Goal: Find specific page/section: Find specific page/section

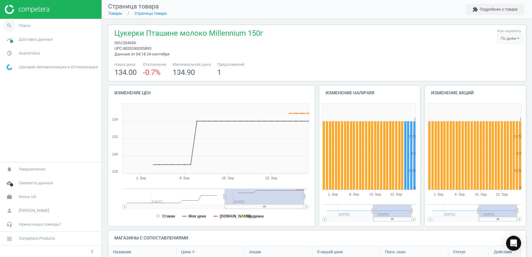
click at [9, 26] on icon "search" at bounding box center [9, 26] width 12 height 12
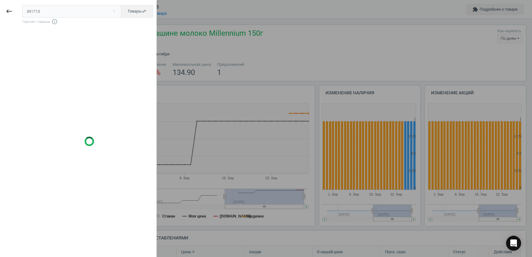
type input "391713"
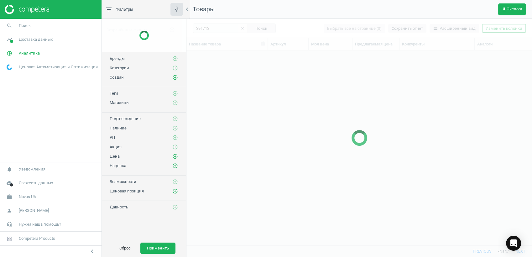
scroll to position [184, 340]
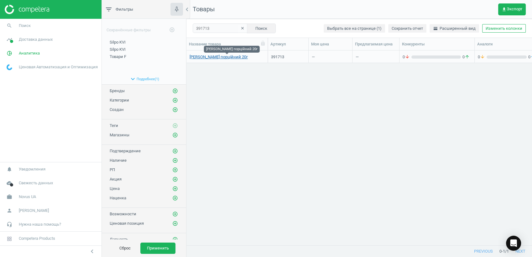
click at [200, 57] on link "Мед Літній порційний 20г" at bounding box center [218, 57] width 58 height 6
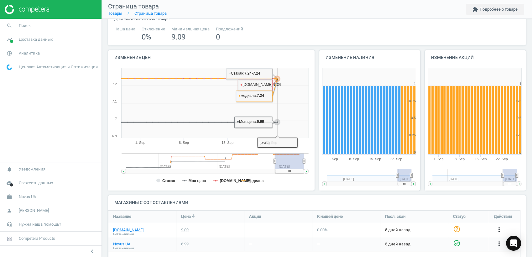
scroll to position [100, 0]
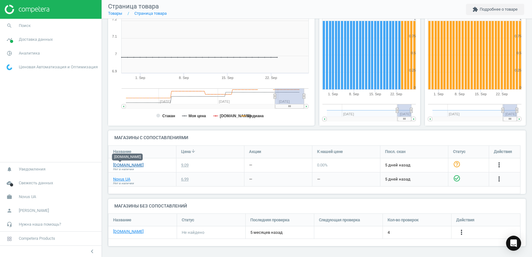
click at [119, 166] on link "[DOMAIN_NAME]" at bounding box center [128, 165] width 30 height 6
click at [13, 24] on icon "search" at bounding box center [9, 26] width 12 height 12
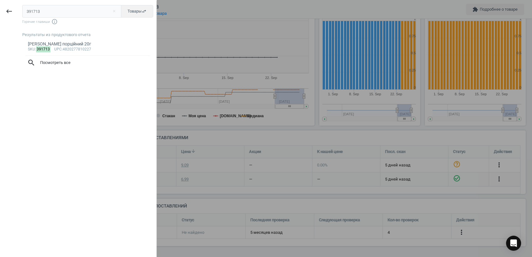
drag, startPoint x: 38, startPoint y: 11, endPoint x: -2, endPoint y: 23, distance: 41.3
click at [0, 23] on html "Group 2 Created with Sketch. ic/cloud_download/grey600 Created with Sketch. gra…" at bounding box center [266, 128] width 532 height 257
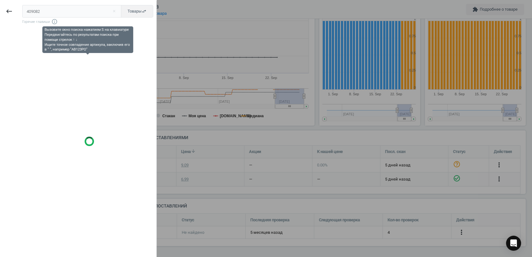
type input "409082"
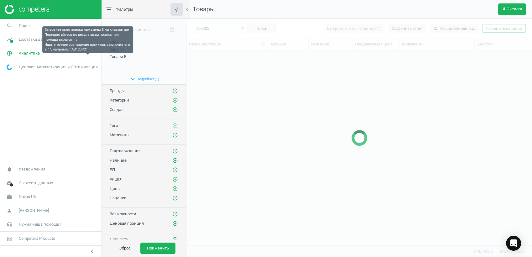
scroll to position [184, 340]
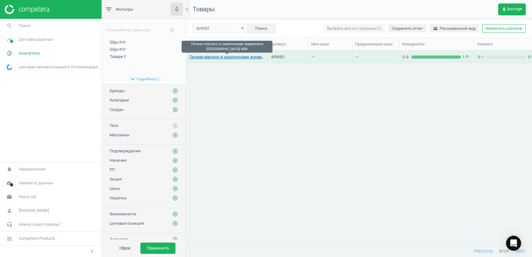
click at [210, 59] on link "Печиво вівсяне зі шматочками журавлини Богуславна 400г" at bounding box center [226, 57] width 75 height 6
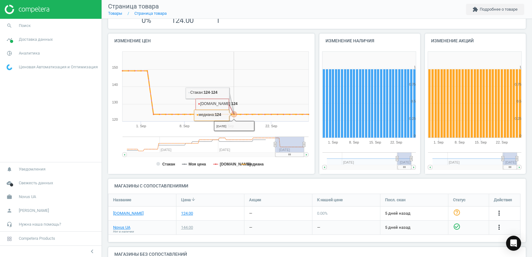
scroll to position [100, 0]
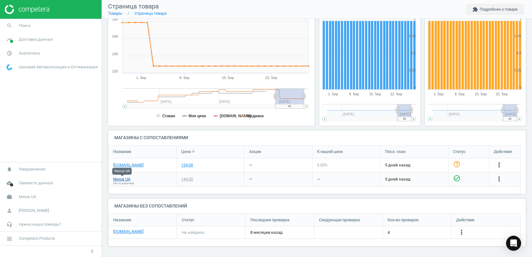
click at [118, 180] on link "Novus UA" at bounding box center [121, 179] width 17 height 6
click at [115, 165] on link "[DOMAIN_NAME]" at bounding box center [128, 165] width 30 height 6
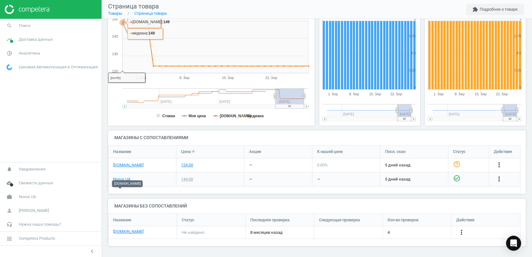
scroll to position [0, 0]
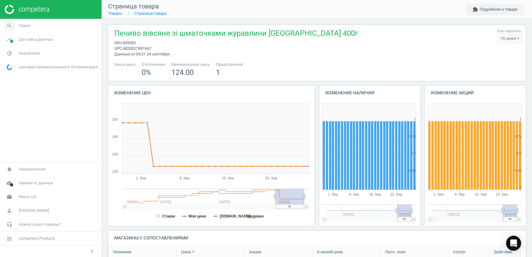
click at [9, 25] on icon "search" at bounding box center [9, 26] width 12 height 12
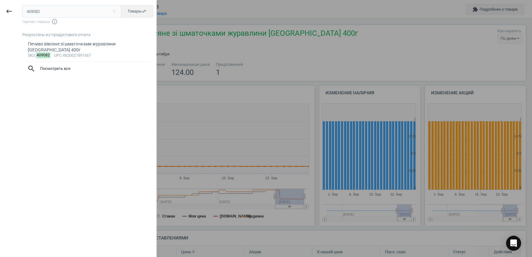
drag, startPoint x: 54, startPoint y: 12, endPoint x: 0, endPoint y: 24, distance: 55.8
click at [0, 24] on html "Group 2 Created with Sketch. ic/cloud_download/grey600 Created with Sketch. gra…" at bounding box center [266, 128] width 532 height 257
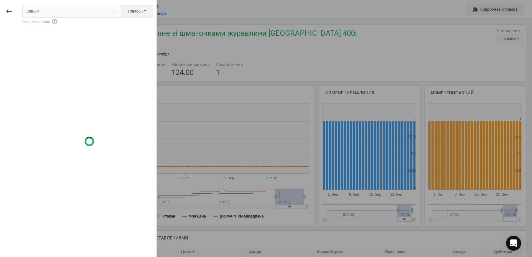
type input "298201"
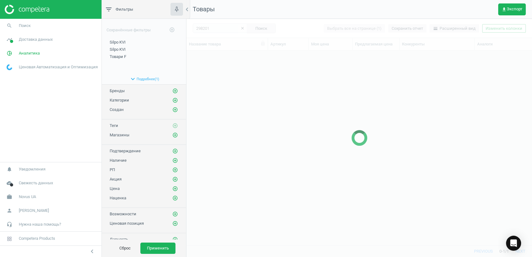
scroll to position [184, 340]
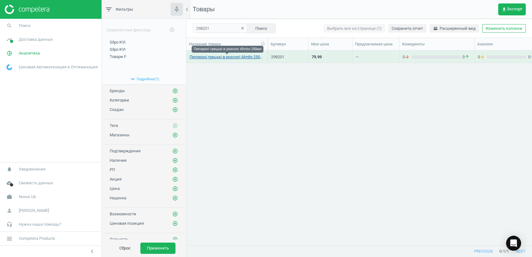
click at [220, 58] on link "Пепероні грецькі в розсолі Almito 250мл" at bounding box center [226, 57] width 75 height 6
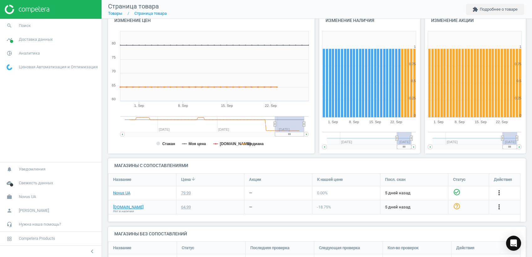
scroll to position [100, 0]
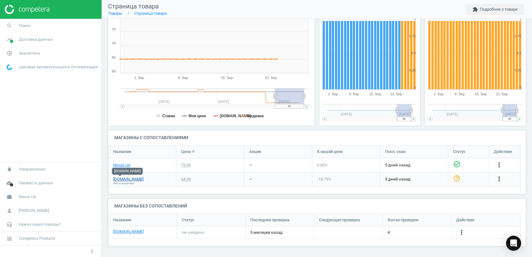
click at [121, 179] on link "[DOMAIN_NAME]" at bounding box center [128, 179] width 30 height 6
click at [124, 165] on link "Novus UA" at bounding box center [121, 165] width 17 height 6
click at [10, 24] on icon "search" at bounding box center [9, 26] width 12 height 12
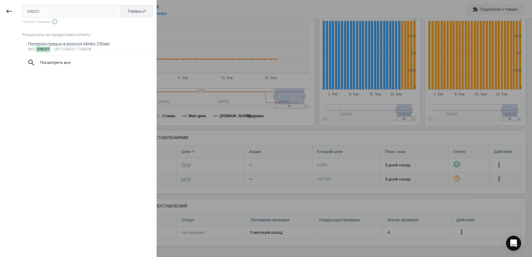
drag, startPoint x: 59, startPoint y: 14, endPoint x: 10, endPoint y: 15, distance: 48.5
click at [0, 14] on html "Group 2 Created with Sketch. ic/cloud_download/grey600 Created with Sketch. gra…" at bounding box center [266, 128] width 532 height 257
type input "409647"
click at [81, 53] on link "Мед натуральний Літній Мед України 750г sku : 409647 upc :4820277810012" at bounding box center [87, 47] width 131 height 18
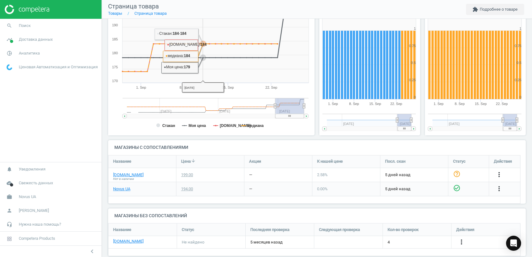
scroll to position [100, 0]
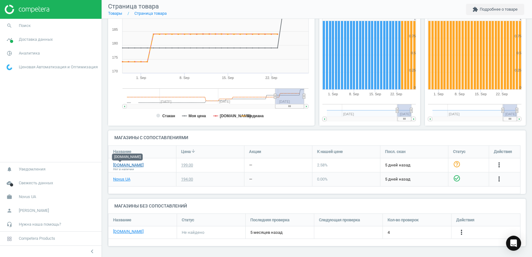
click at [116, 166] on link "[DOMAIN_NAME]" at bounding box center [128, 165] width 30 height 6
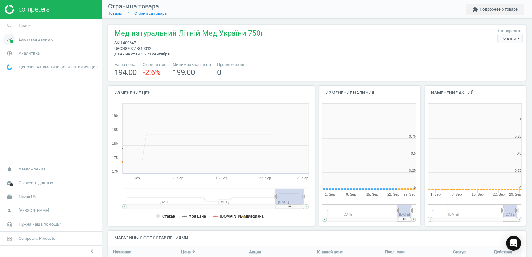
scroll to position [136, 110]
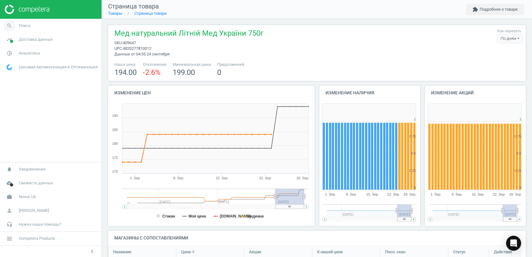
click at [9, 24] on icon "search" at bounding box center [9, 26] width 12 height 12
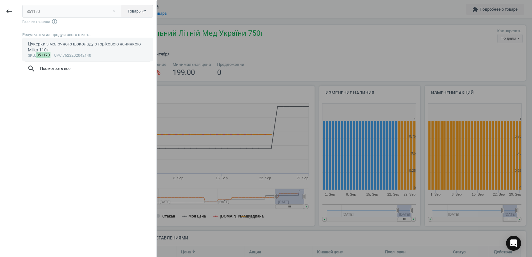
type input "351170"
click at [70, 43] on div "Цукерки з молочного шоколаду з горіховою начинкою Milka 110г" at bounding box center [88, 47] width 120 height 12
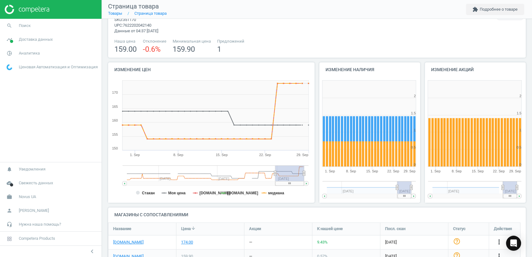
scroll to position [62, 0]
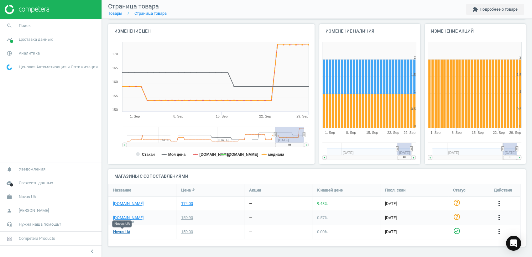
click at [123, 232] on link "Novus UA" at bounding box center [121, 232] width 17 height 6
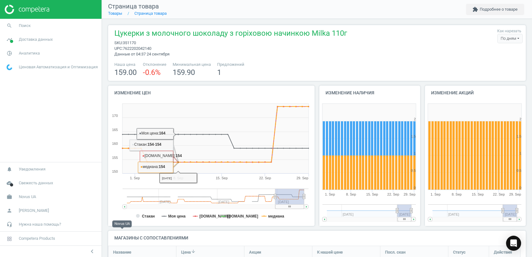
scroll to position [74, 423]
